Goal: Information Seeking & Learning: Understand process/instructions

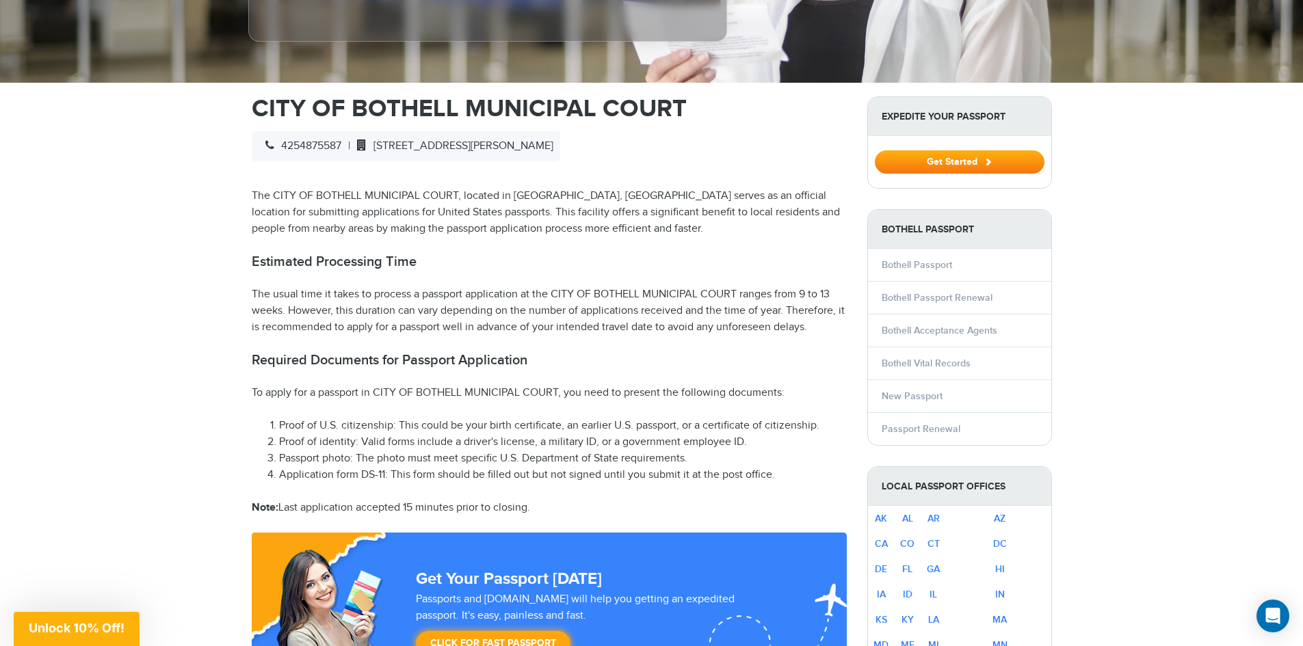
scroll to position [395, 0]
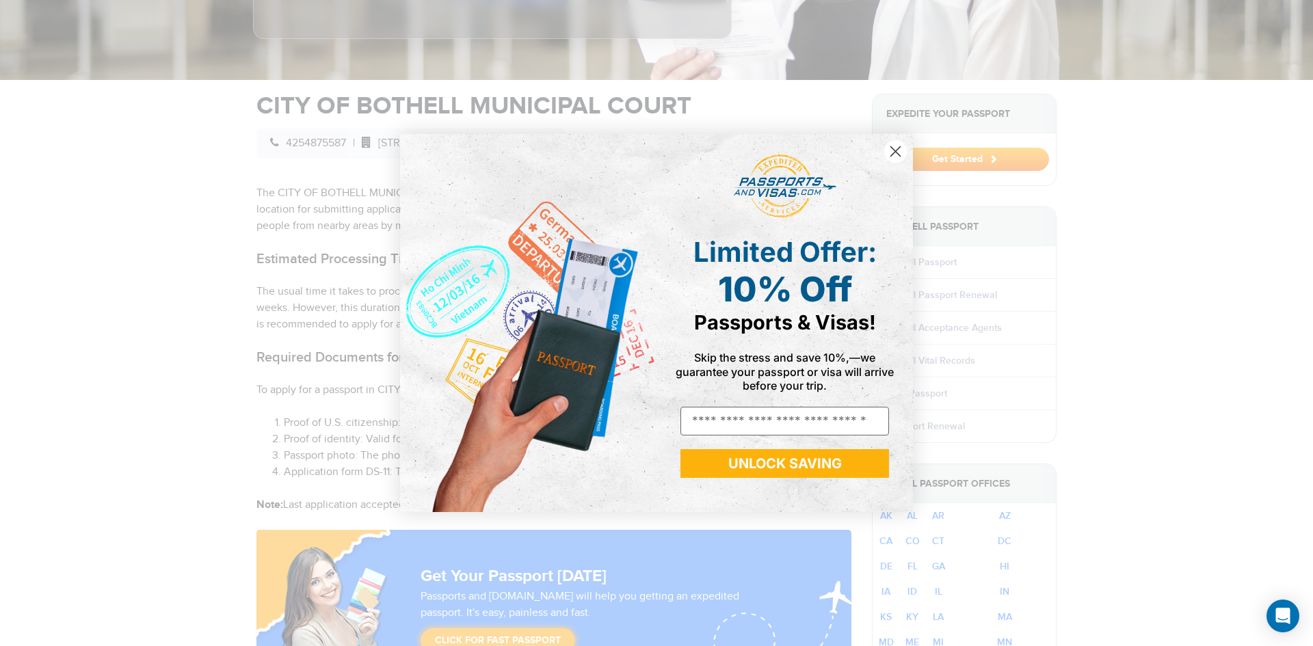
click at [890, 153] on circle "Close dialog" at bounding box center [895, 151] width 23 height 23
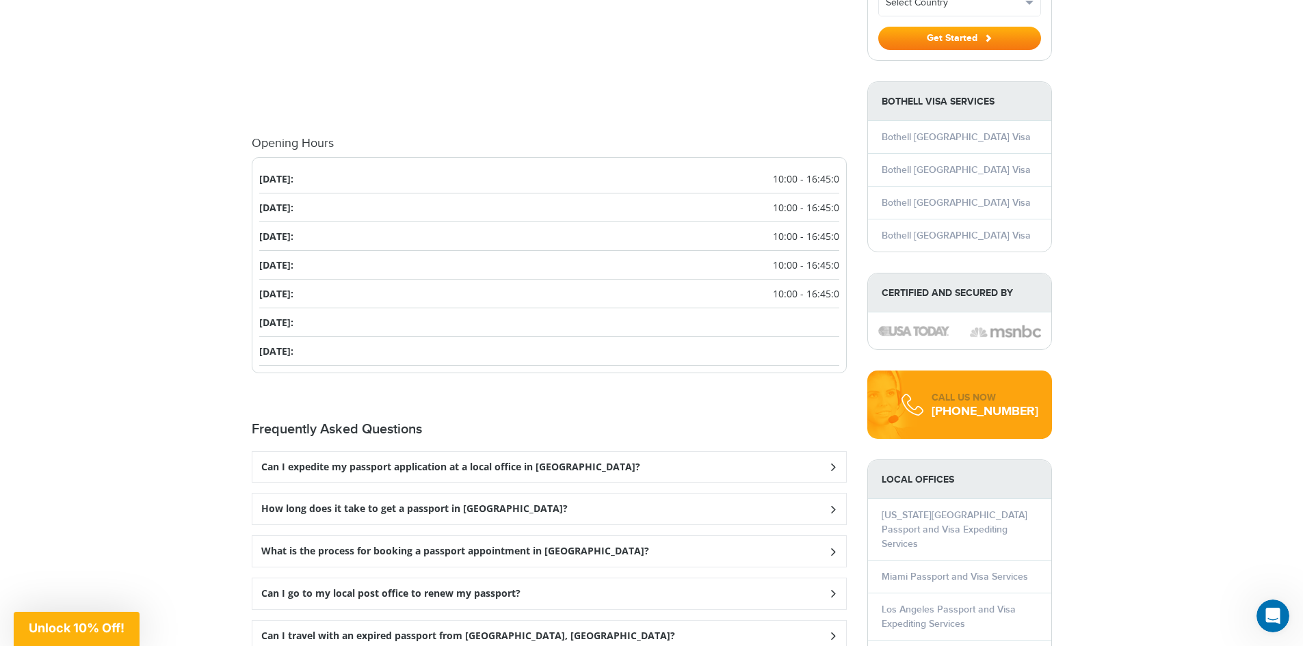
scroll to position [1426, 0]
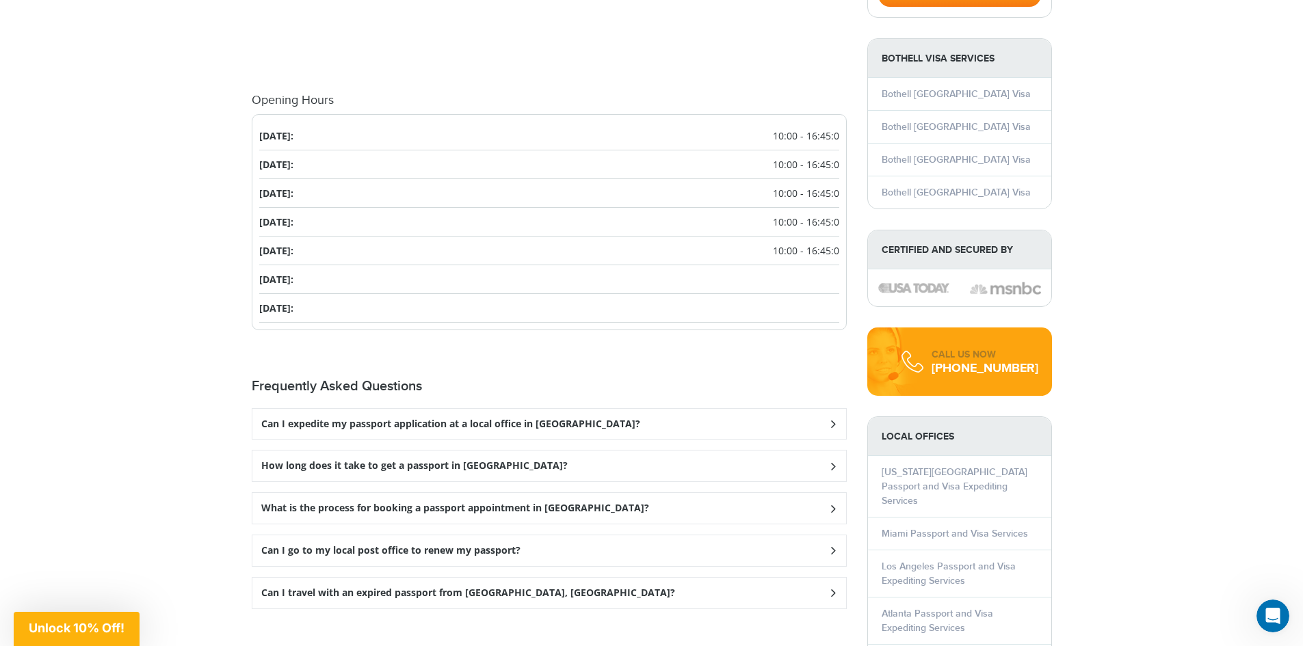
click at [827, 419] on icon at bounding box center [832, 423] width 14 height 9
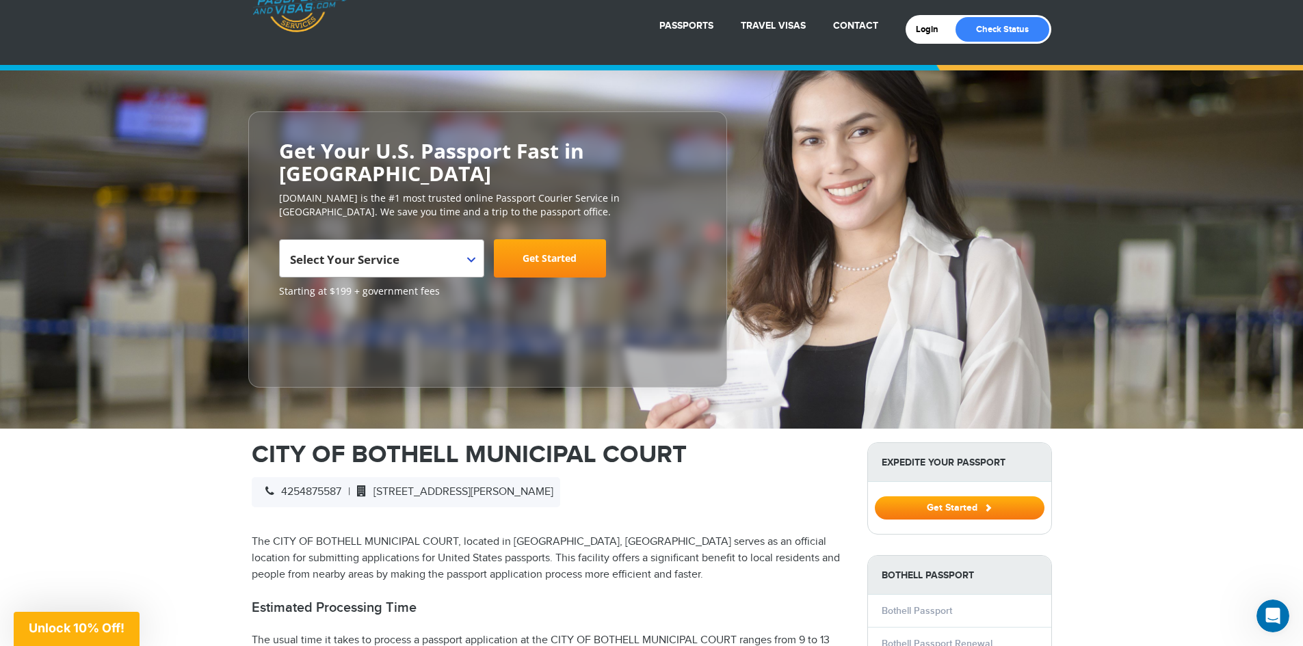
scroll to position [0, 0]
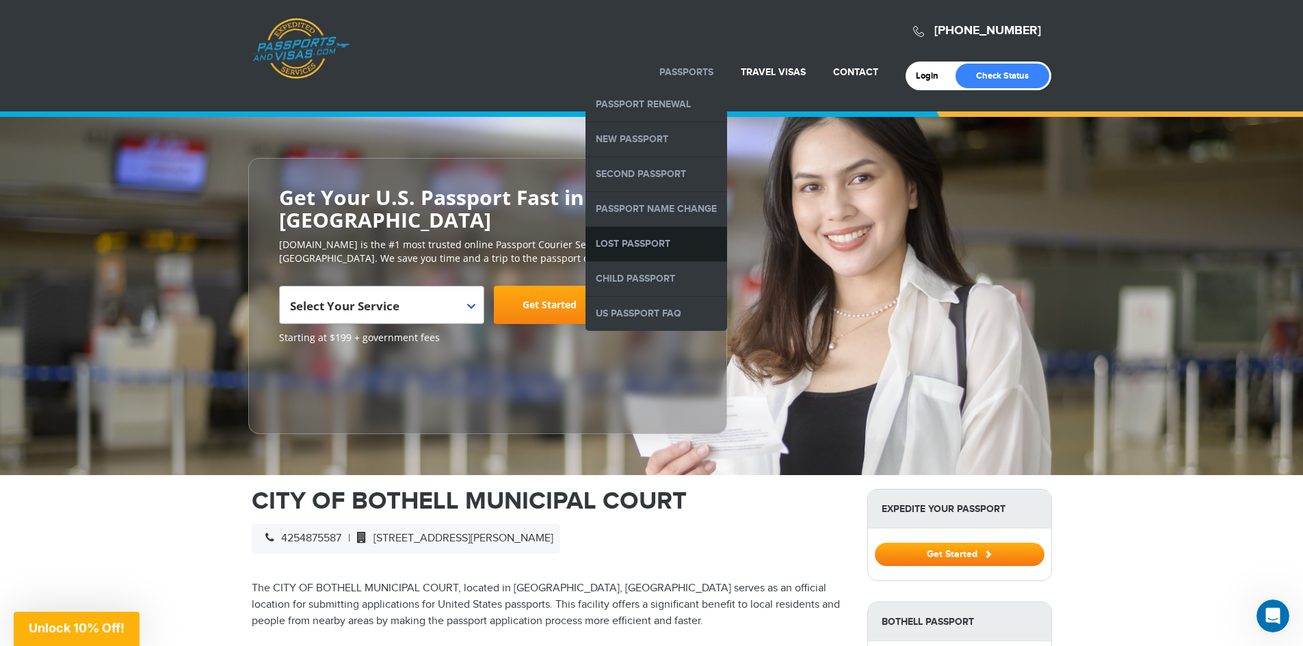
click at [631, 241] on link "Lost Passport" at bounding box center [656, 244] width 142 height 34
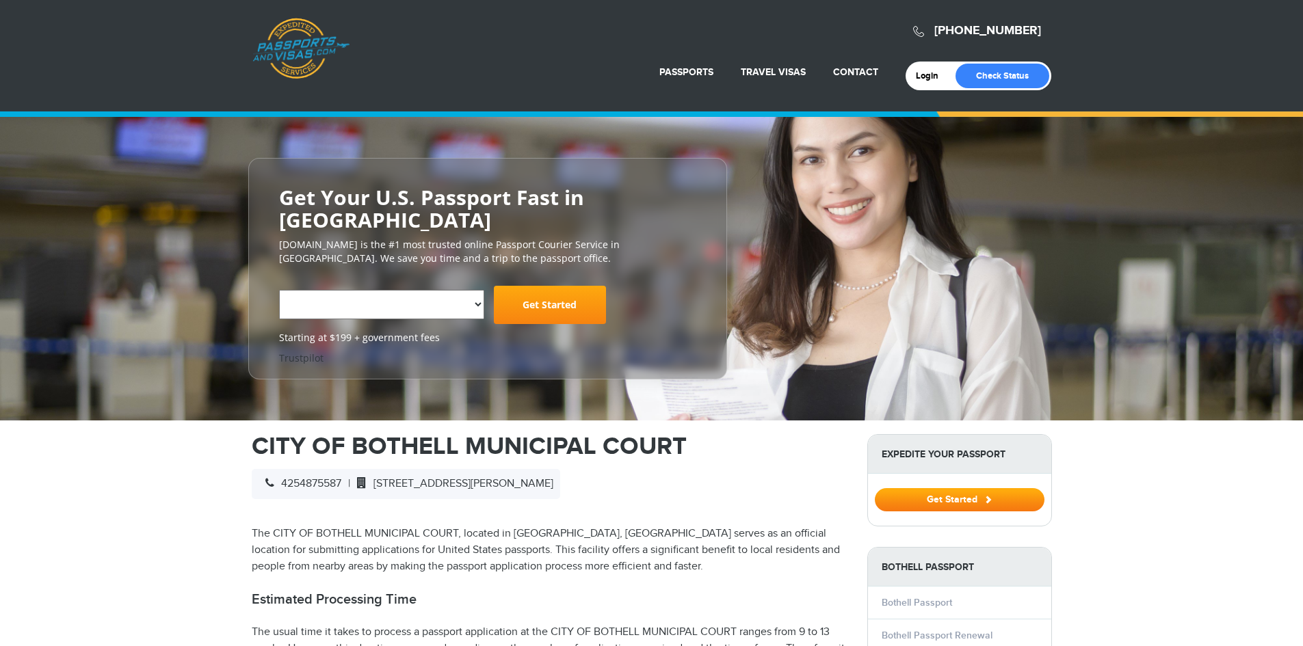
select select "**********"
